Goal: Book appointment/travel/reservation

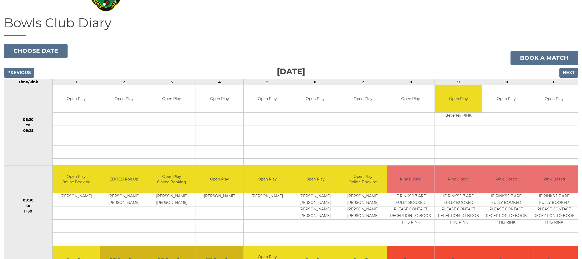
scroll to position [38, 0]
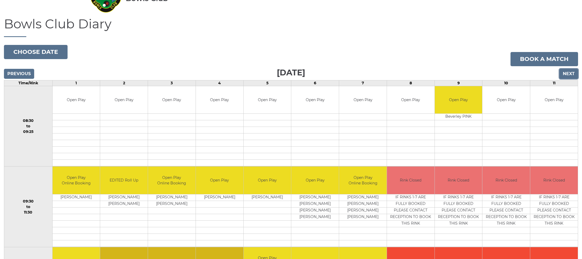
click at [572, 75] on input "Next" at bounding box center [568, 74] width 19 height 10
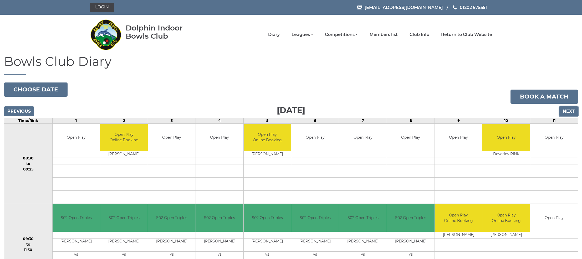
click at [567, 110] on input "Next" at bounding box center [568, 111] width 19 height 10
